Goal: Task Accomplishment & Management: Manage account settings

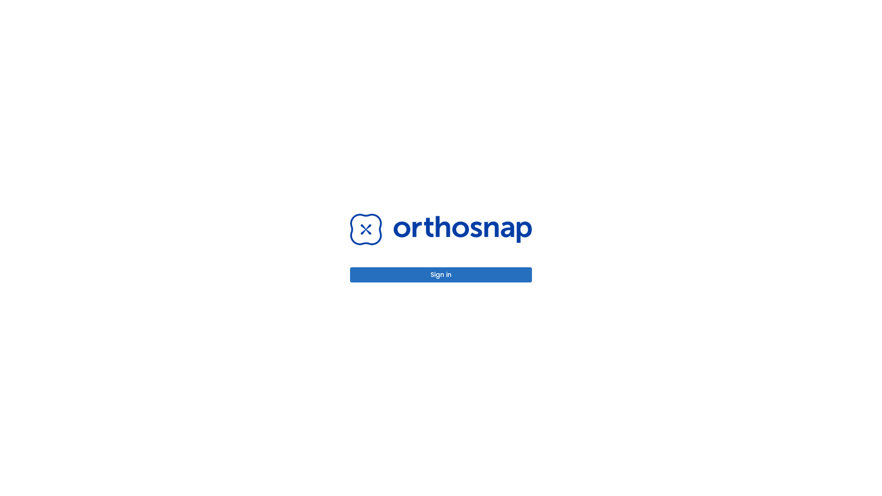
click at [441, 275] on button "Sign in" at bounding box center [441, 274] width 182 height 15
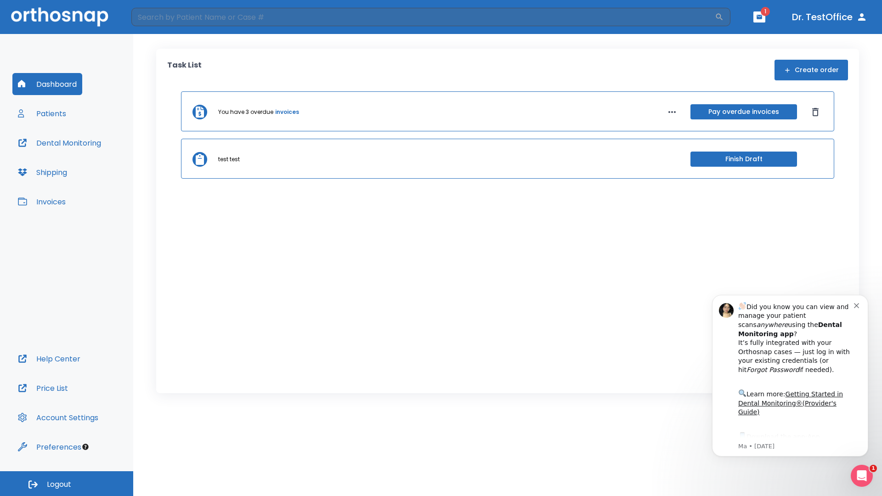
click at [67, 484] on span "Logout" at bounding box center [59, 485] width 24 height 10
